Goal: Check status: Check status

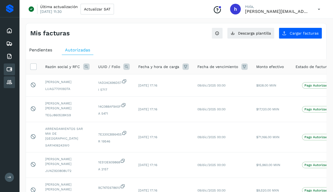
click at [11, 83] on icon at bounding box center [9, 82] width 6 height 6
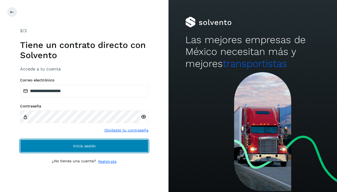
click at [53, 147] on button "Inicia sesión" at bounding box center [84, 145] width 128 height 13
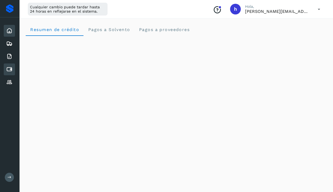
click at [12, 72] on icon at bounding box center [9, 69] width 6 height 6
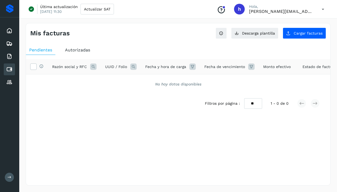
click at [80, 47] on span "Autorizadas" at bounding box center [77, 49] width 25 height 5
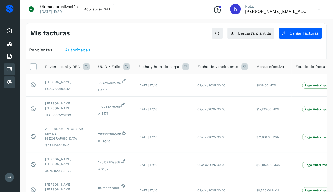
click at [7, 84] on icon at bounding box center [9, 82] width 6 height 6
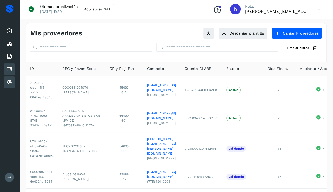
click at [10, 70] on icon at bounding box center [9, 69] width 6 height 6
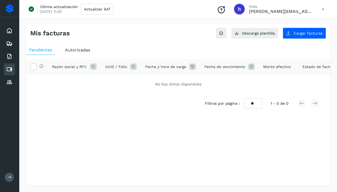
click at [68, 50] on span "Autorizadas" at bounding box center [77, 49] width 25 height 5
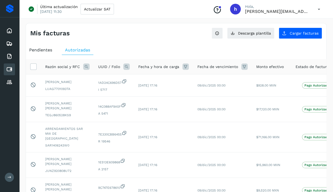
click at [93, 48] on div "Autorizadas" at bounding box center [78, 50] width 32 height 10
